Goal: Transaction & Acquisition: Purchase product/service

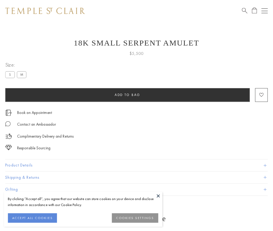
scroll to position [6, 0]
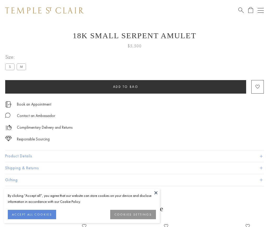
click at [126, 87] on span "Add to bag" at bounding box center [125, 86] width 25 height 4
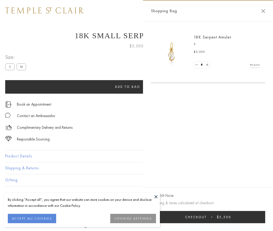
click at [208, 217] on button "Checkout $5,500" at bounding box center [208, 217] width 114 height 12
